Goal: Find specific fact

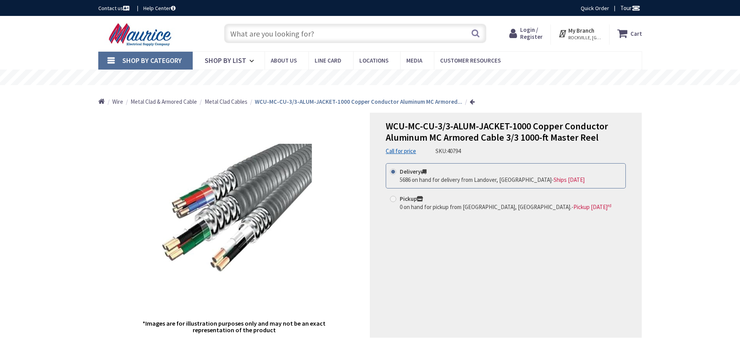
click at [265, 31] on input "text" at bounding box center [355, 33] width 262 height 19
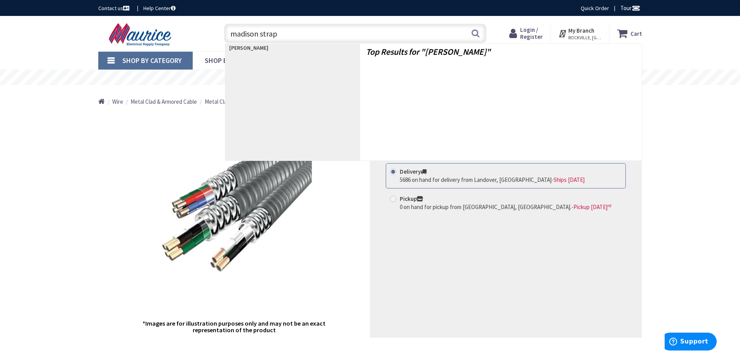
type input "madison straps"
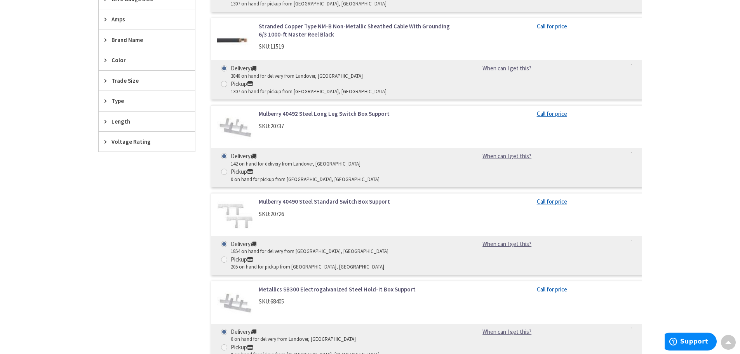
scroll to position [311, 0]
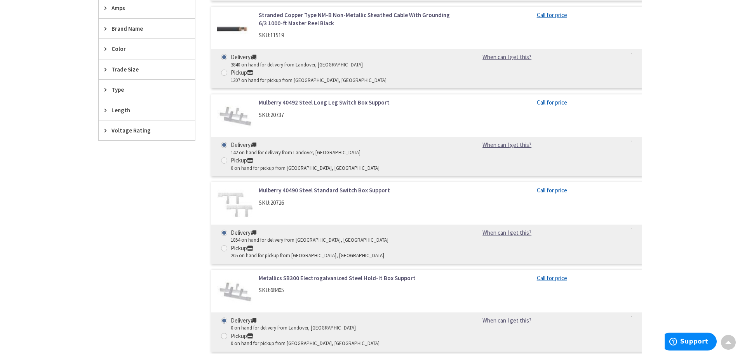
drag, startPoint x: 295, startPoint y: 146, endPoint x: 153, endPoint y: 197, distance: 151.1
drag, startPoint x: 153, startPoint y: 197, endPoint x: 122, endPoint y: 242, distance: 54.3
click at [122, 242] on div "Filters 7 items Pickup Today Rockville, MD (0 mi) (3) Gaithersburg, MD (6.08 mi…" at bounding box center [146, 224] width 97 height 614
click at [311, 274] on link "Metallics SB300 Electrogalvanized Steel Hold-It Box Support" at bounding box center [358, 278] width 198 height 8
click at [297, 186] on link "Mulberry 40490 Steel Standard Switch Box Support" at bounding box center [358, 190] width 198 height 8
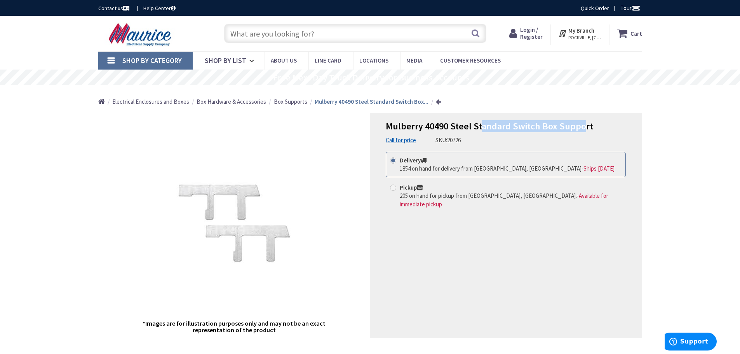
drag, startPoint x: 482, startPoint y: 126, endPoint x: 581, endPoint y: 126, distance: 99.0
click at [581, 126] on span "Mulberry 40490 Steel Standard Switch Box Support" at bounding box center [489, 126] width 207 height 12
drag, startPoint x: 613, startPoint y: 163, endPoint x: 623, endPoint y: 183, distance: 22.4
click at [614, 164] on div "Delivery 1854 on hand for delivery from Landover, MD - Ships Today" at bounding box center [506, 164] width 240 height 25
click at [599, 237] on div "Mulberry 40490 Steel Standard Switch Box Support Call for price SKU: 20726 This…" at bounding box center [506, 225] width 272 height 225
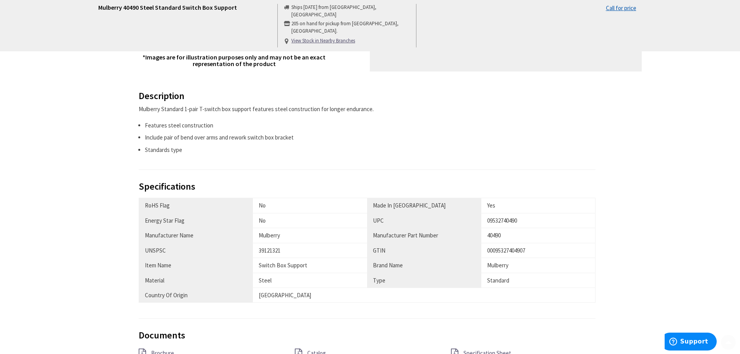
scroll to position [272, 0]
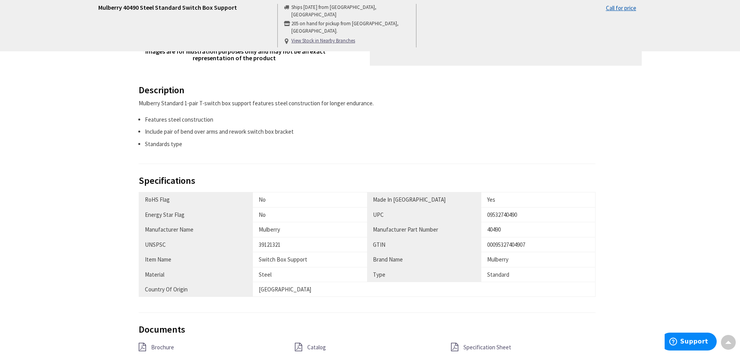
click at [515, 215] on div "09532740490" at bounding box center [538, 215] width 102 height 8
copy div "09532740490"
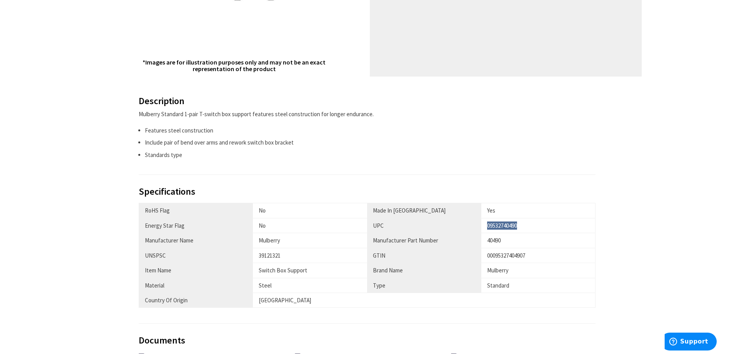
scroll to position [350, 0]
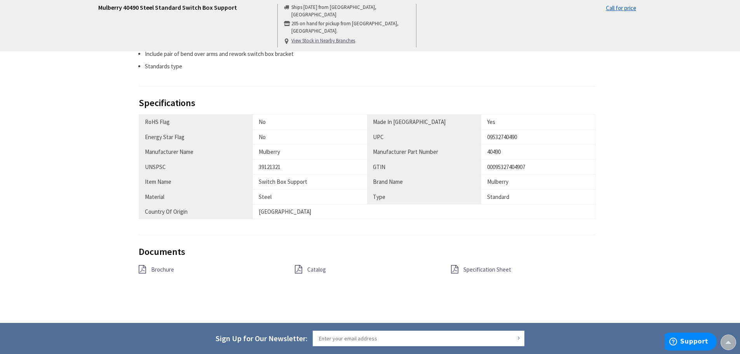
click at [499, 151] on div "40490" at bounding box center [538, 152] width 102 height 8
click at [500, 138] on div "09532740490" at bounding box center [538, 137] width 102 height 8
copy div "09532740490"
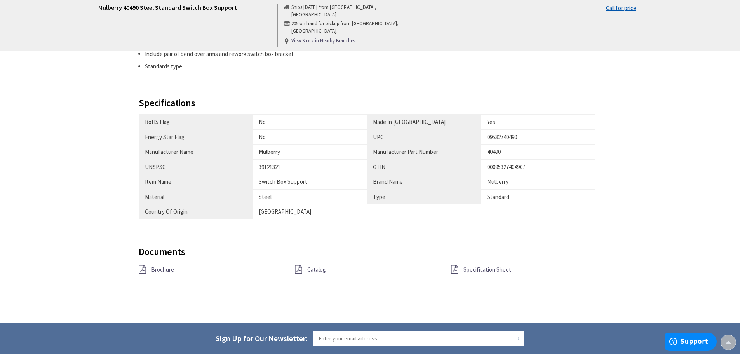
click at [496, 150] on div "40490" at bounding box center [538, 152] width 102 height 8
copy div "40490"
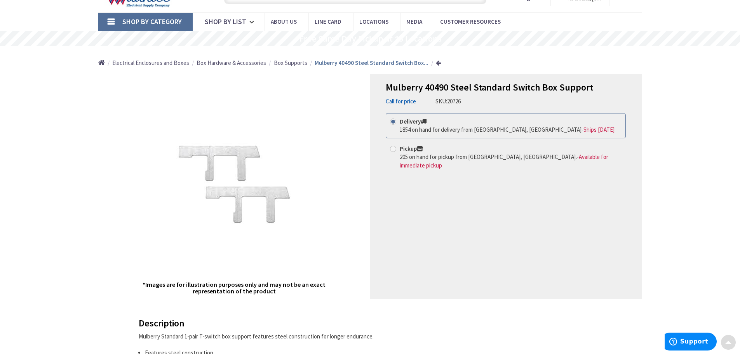
scroll to position [0, 0]
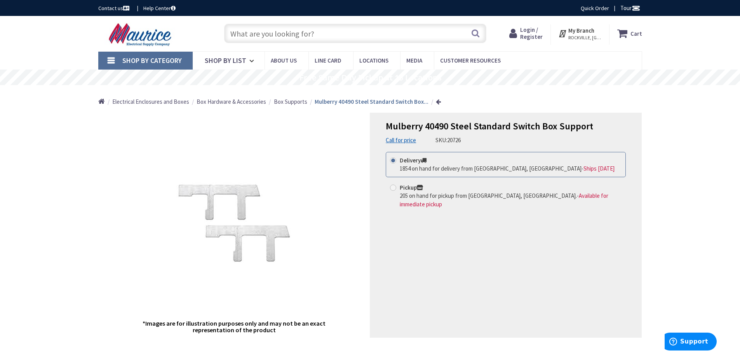
drag, startPoint x: 239, startPoint y: 238, endPoint x: 76, endPoint y: 155, distance: 183.6
click at [425, 128] on span "Mulberry 40490 Steel Standard Switch Box Support" at bounding box center [489, 126] width 207 height 12
click at [425, 124] on span "Mulberry 40490 Steel Standard Switch Box Support" at bounding box center [489, 126] width 207 height 12
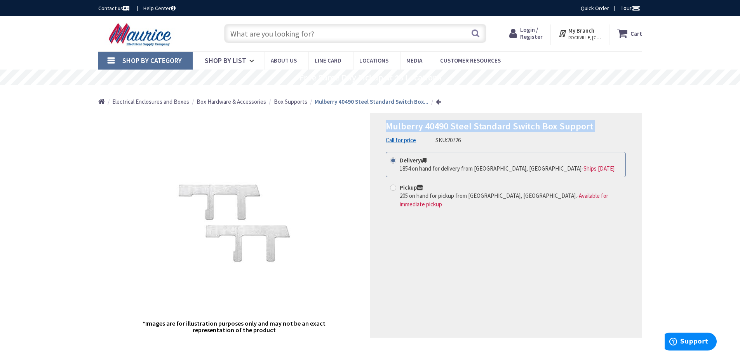
click at [425, 124] on span "Mulberry 40490 Steel Standard Switch Box Support" at bounding box center [489, 126] width 207 height 12
copy div "Mulberry 40490 Steel Standard Switch Box Support"
click at [401, 236] on div "Mulberry 40490 Steel Standard Switch Box Support Call for price SKU: 20726 This…" at bounding box center [506, 225] width 272 height 225
click at [431, 123] on span "Mulberry 40490 Steel Standard Switch Box Support" at bounding box center [489, 126] width 207 height 12
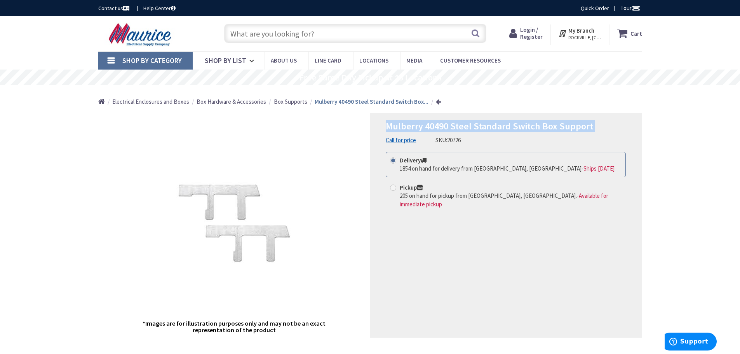
click at [431, 123] on span "Mulberry 40490 Steel Standard Switch Box Support" at bounding box center [489, 126] width 207 height 12
copy div "Mulberry 40490 Steel Standard Switch Box Support"
